Goal: Task Accomplishment & Management: Use online tool/utility

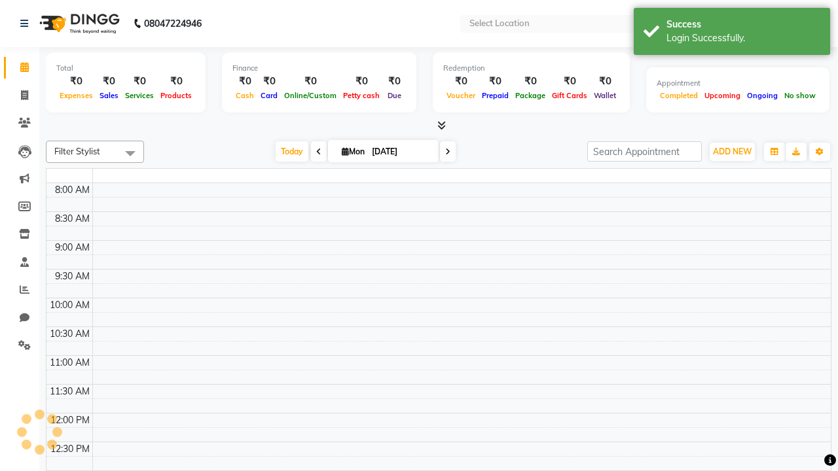
select select "en"
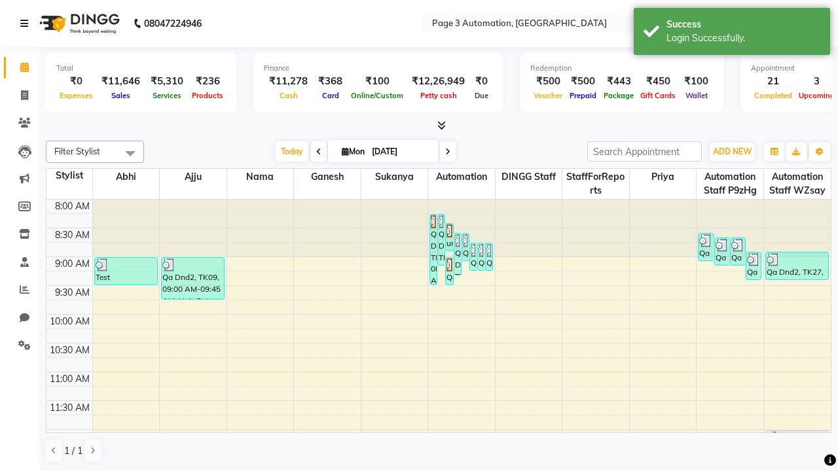
click at [27, 24] on icon at bounding box center [24, 23] width 8 height 9
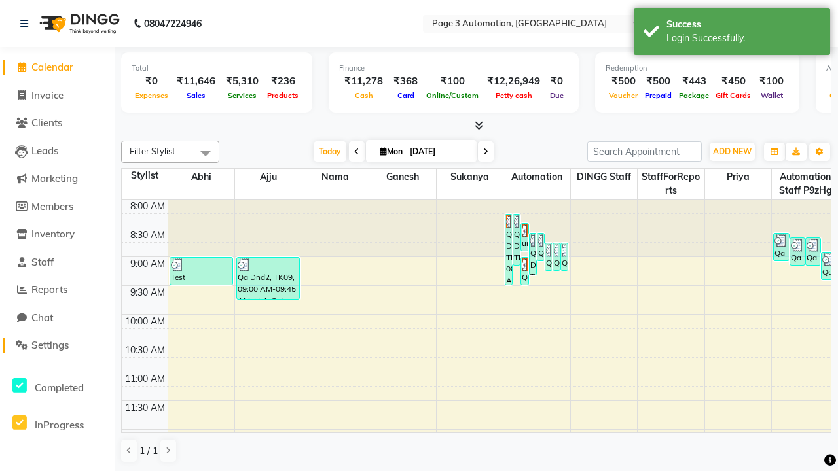
click at [57, 346] on span "Settings" at bounding box center [49, 345] width 37 height 12
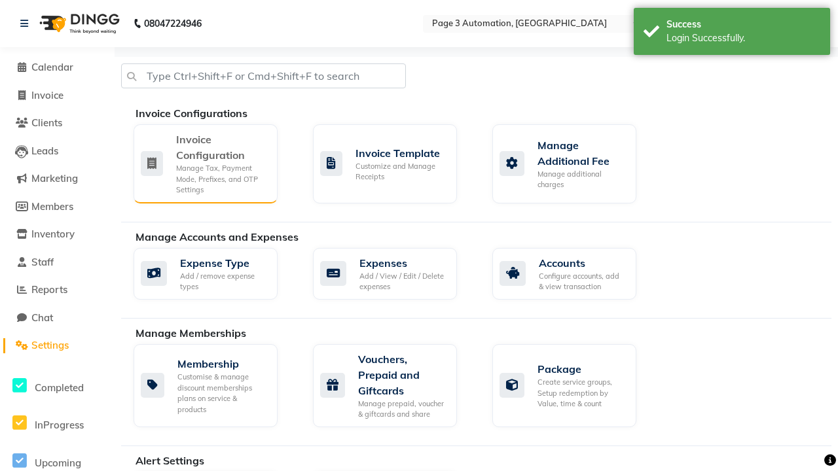
click at [205, 163] on div "Manage Tax, Payment Mode, Prefixes, and OTP Settings" at bounding box center [221, 179] width 91 height 33
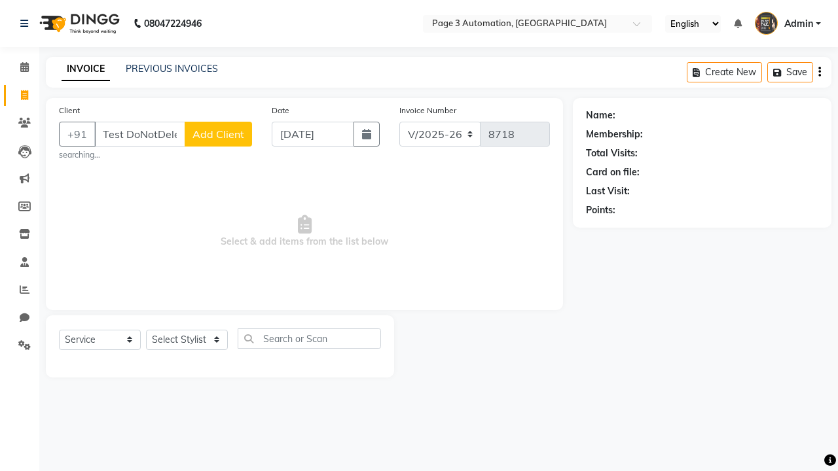
select select "2774"
select select "service"
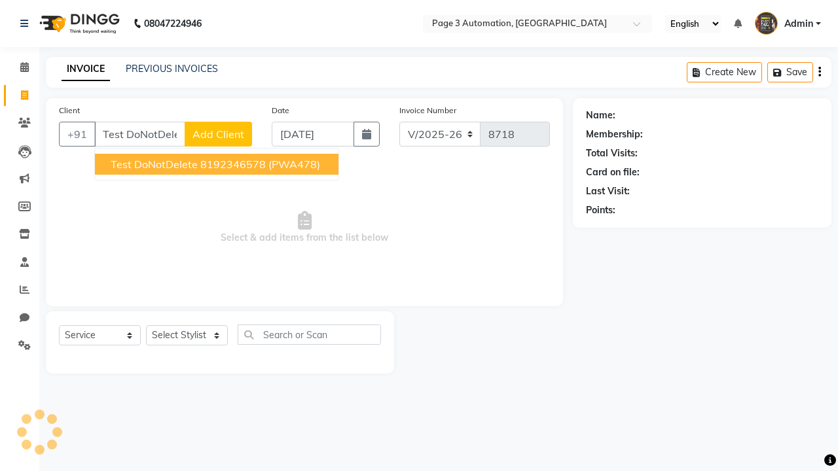
click at [218, 164] on ngb-highlight "8192346578" at bounding box center [232, 164] width 65 height 13
type input "8192346578"
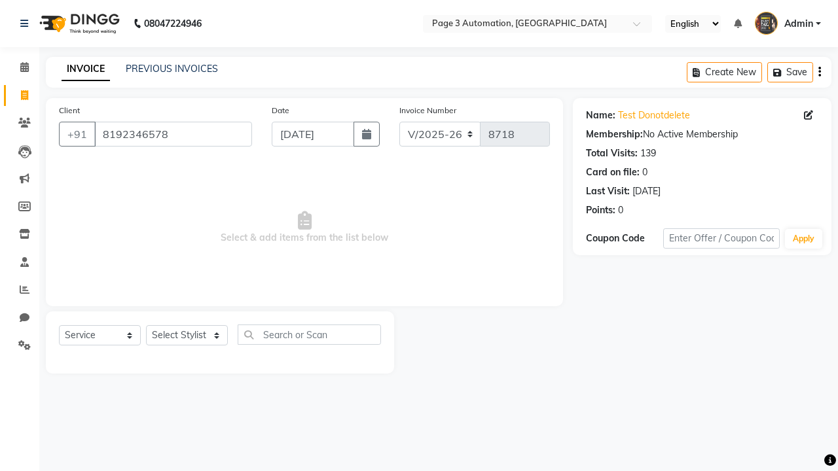
select select "712"
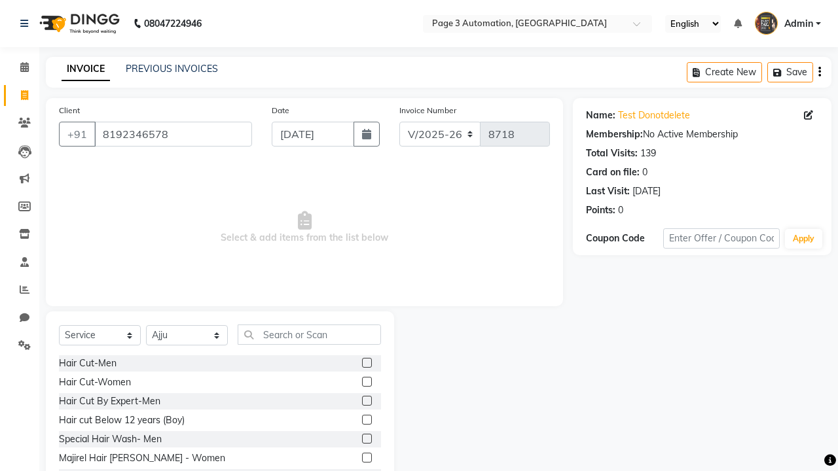
click at [366, 401] on label at bounding box center [367, 401] width 10 height 10
click at [366, 401] on input "checkbox" at bounding box center [366, 401] width 9 height 9
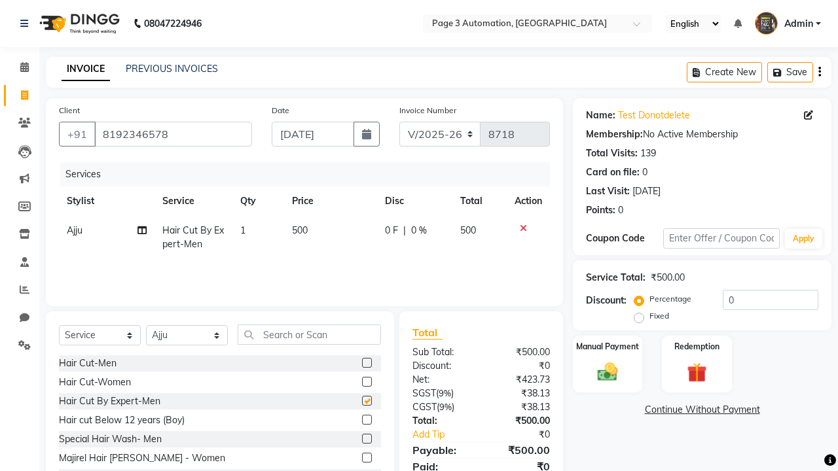
checkbox input "false"
